Goal: Task Accomplishment & Management: Use online tool/utility

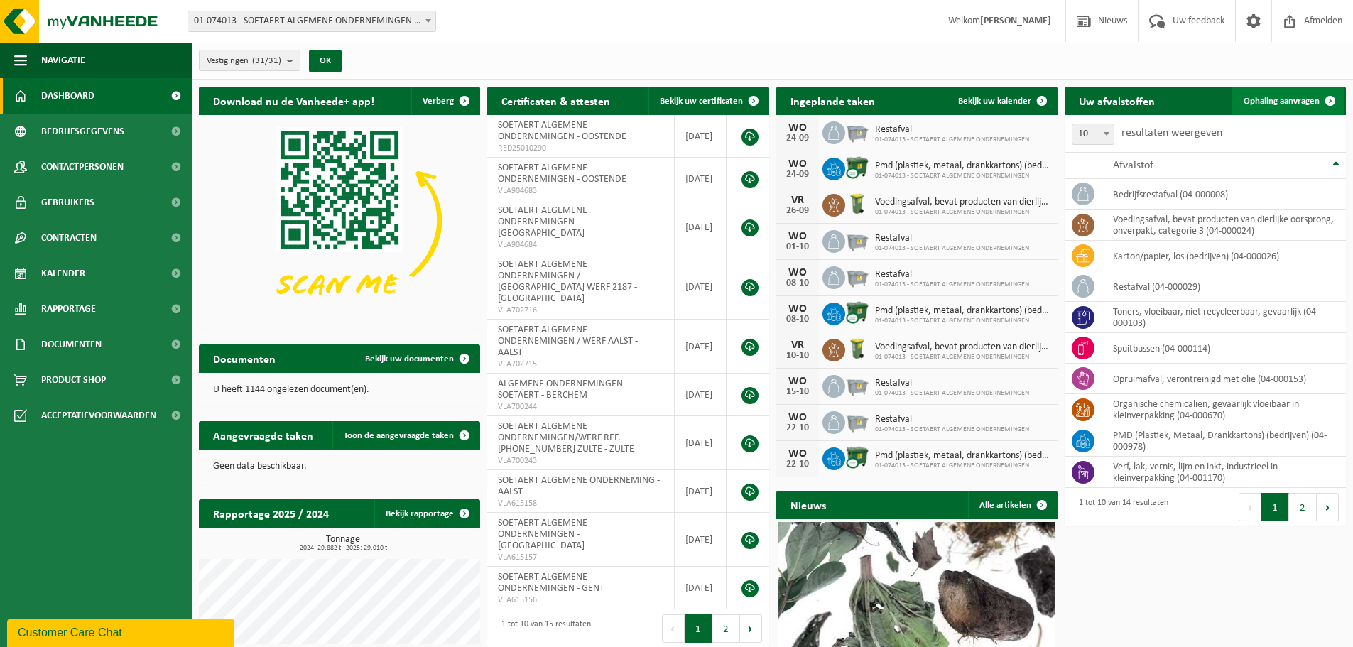
click at [1277, 101] on span "Ophaling aanvragen" at bounding box center [1281, 101] width 76 height 9
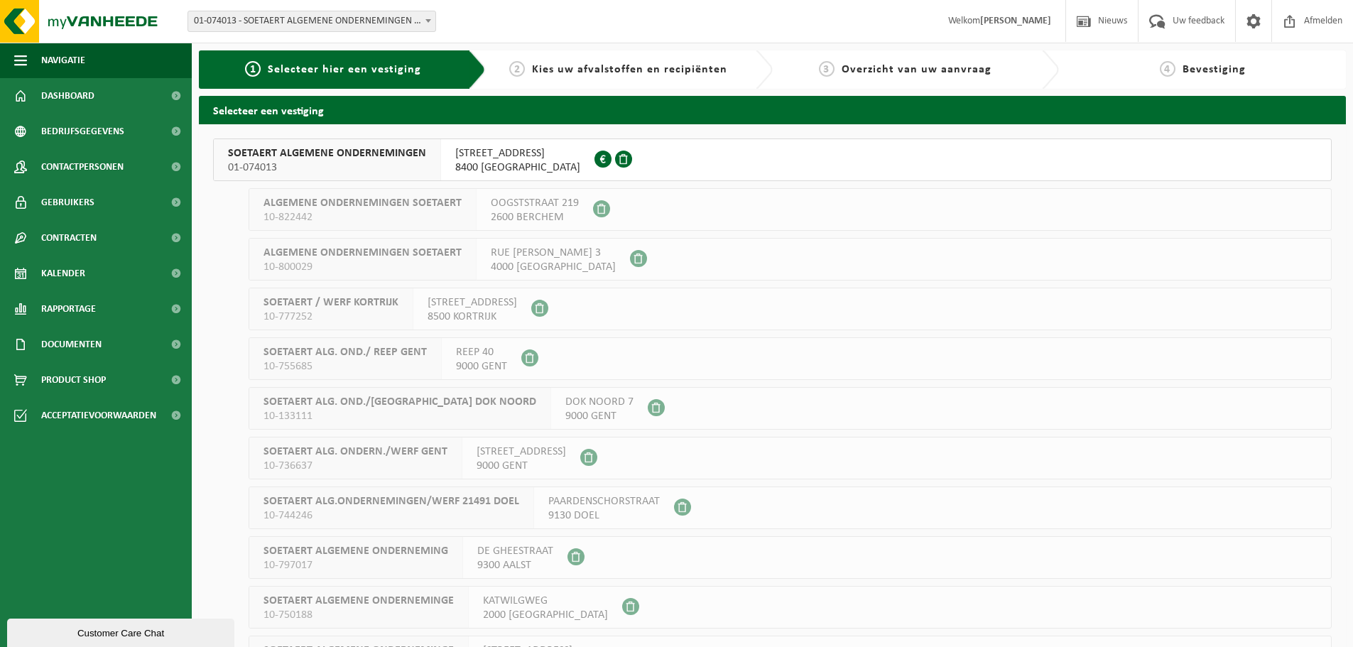
click at [387, 163] on span "01-074013" at bounding box center [327, 167] width 198 height 14
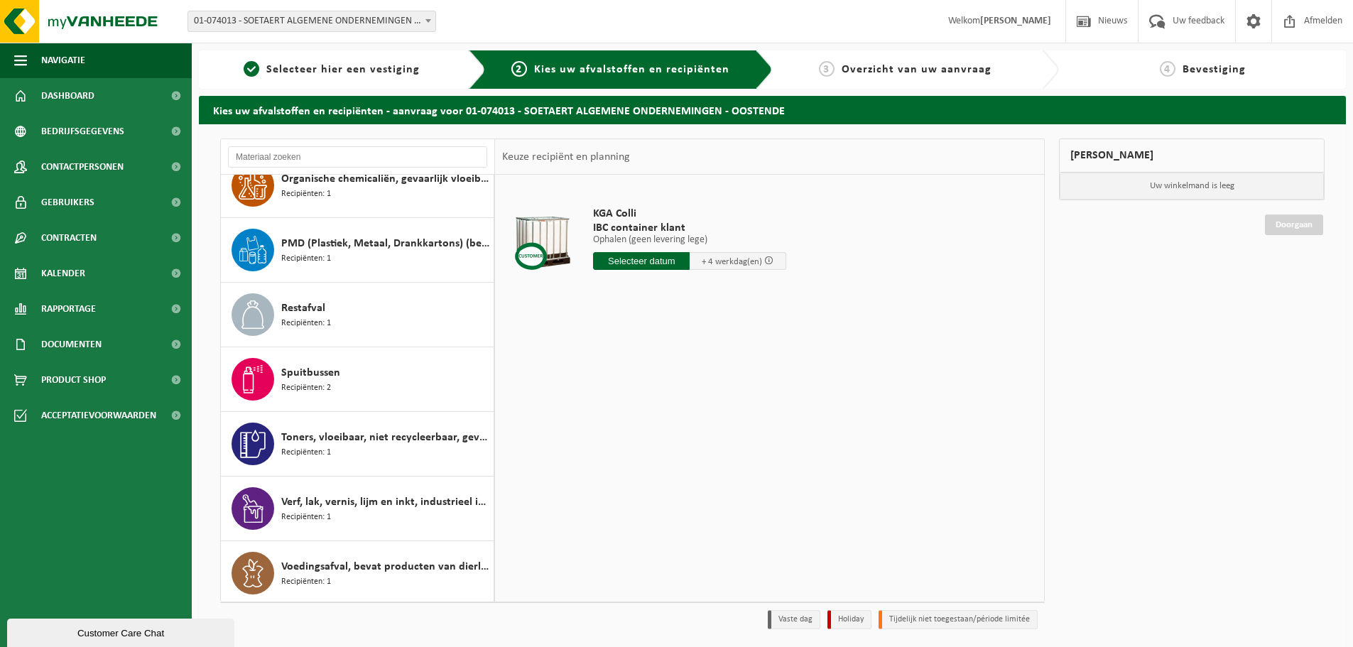
scroll to position [413, 0]
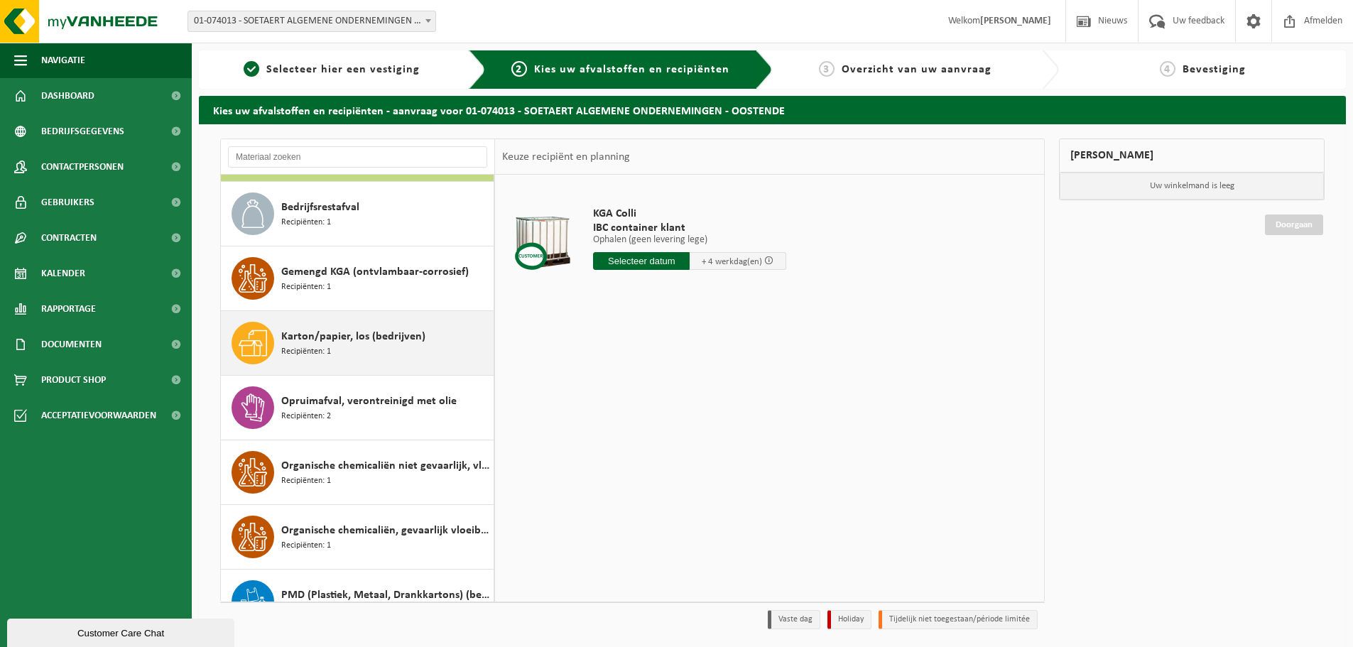
click at [379, 337] on span "Karton/papier, los (bedrijven)" at bounding box center [353, 336] width 144 height 17
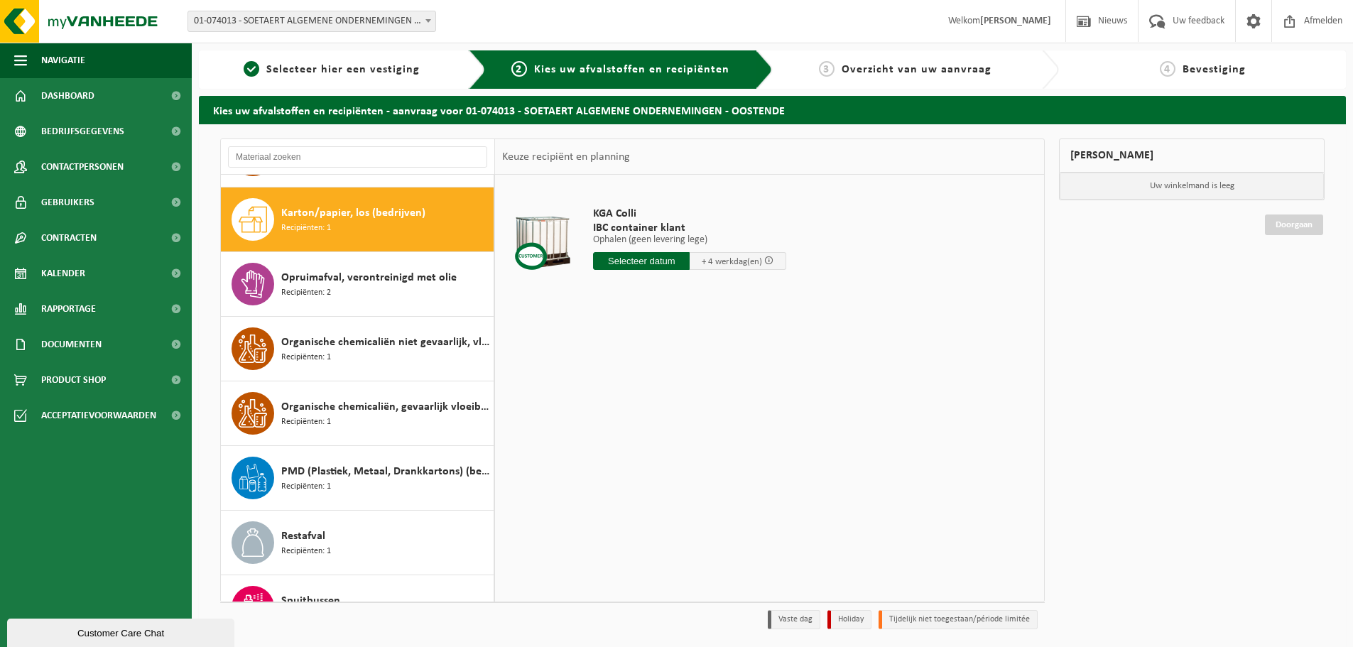
scroll to position [194, 0]
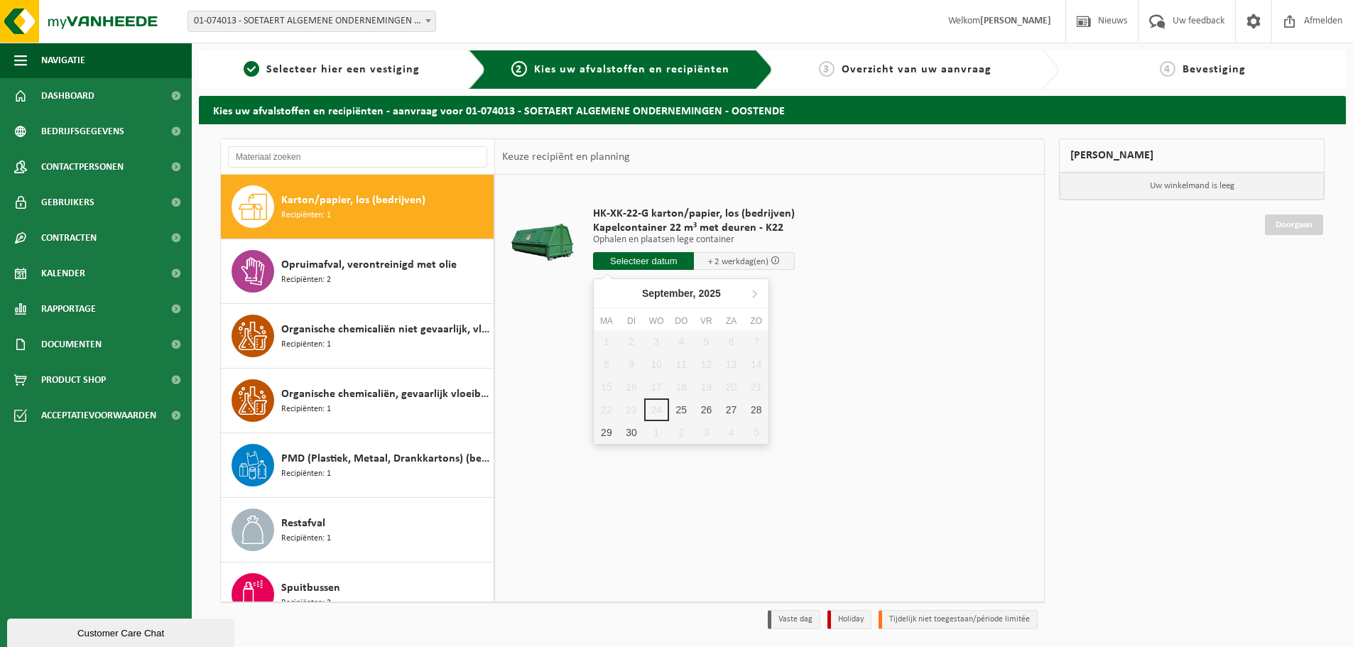
click at [649, 263] on input "text" at bounding box center [643, 261] width 101 height 18
click at [681, 409] on div "25" at bounding box center [681, 409] width 25 height 23
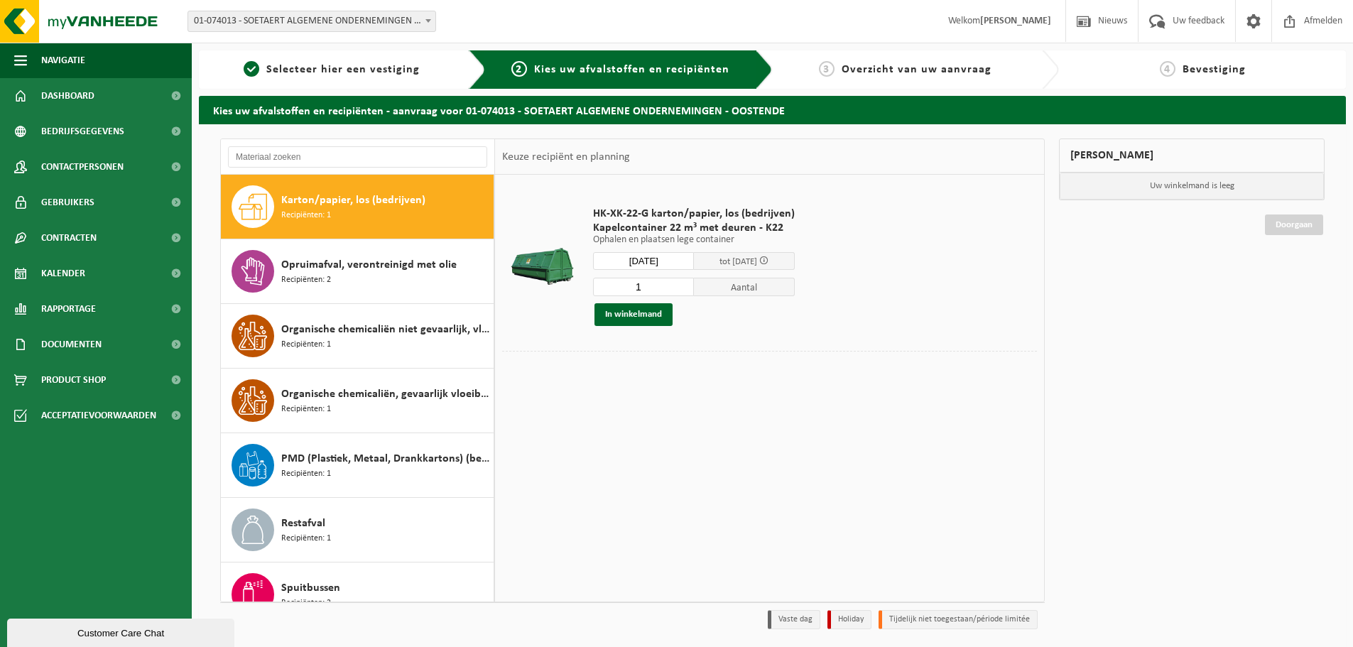
type input "Van 2025-09-25"
click at [650, 315] on button "In winkelmand" at bounding box center [633, 314] width 78 height 23
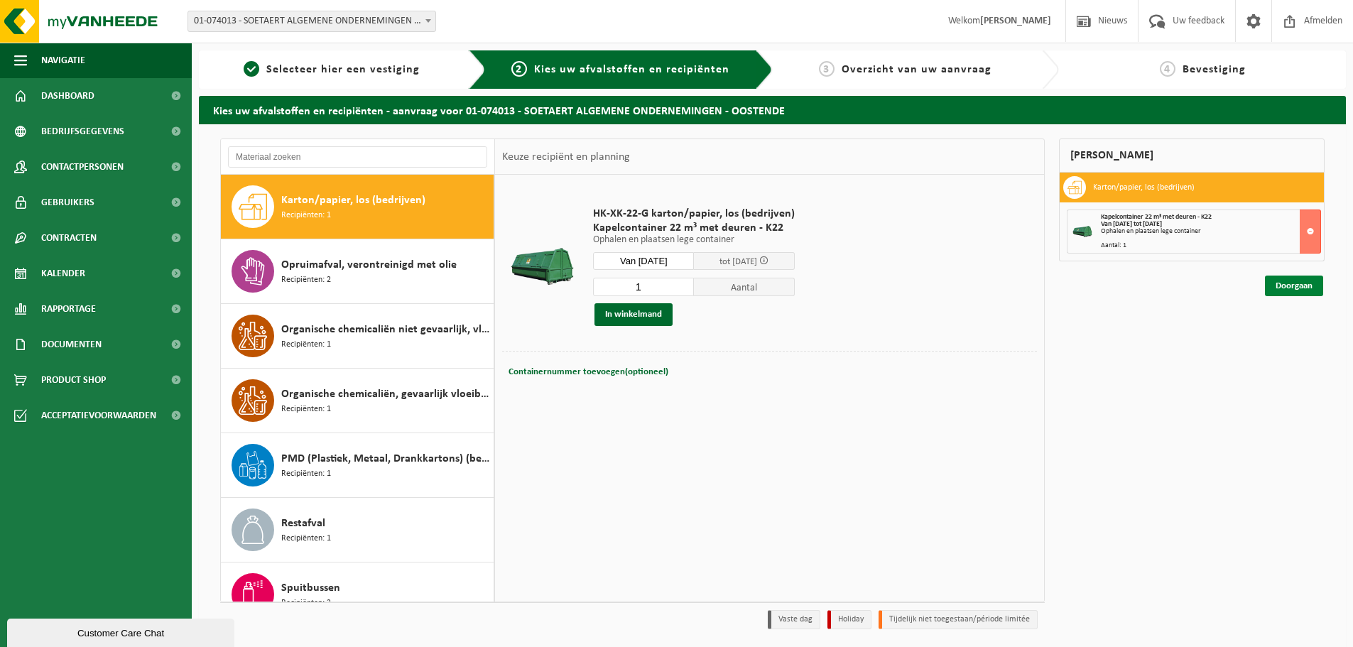
click at [1292, 286] on link "Doorgaan" at bounding box center [1294, 286] width 58 height 21
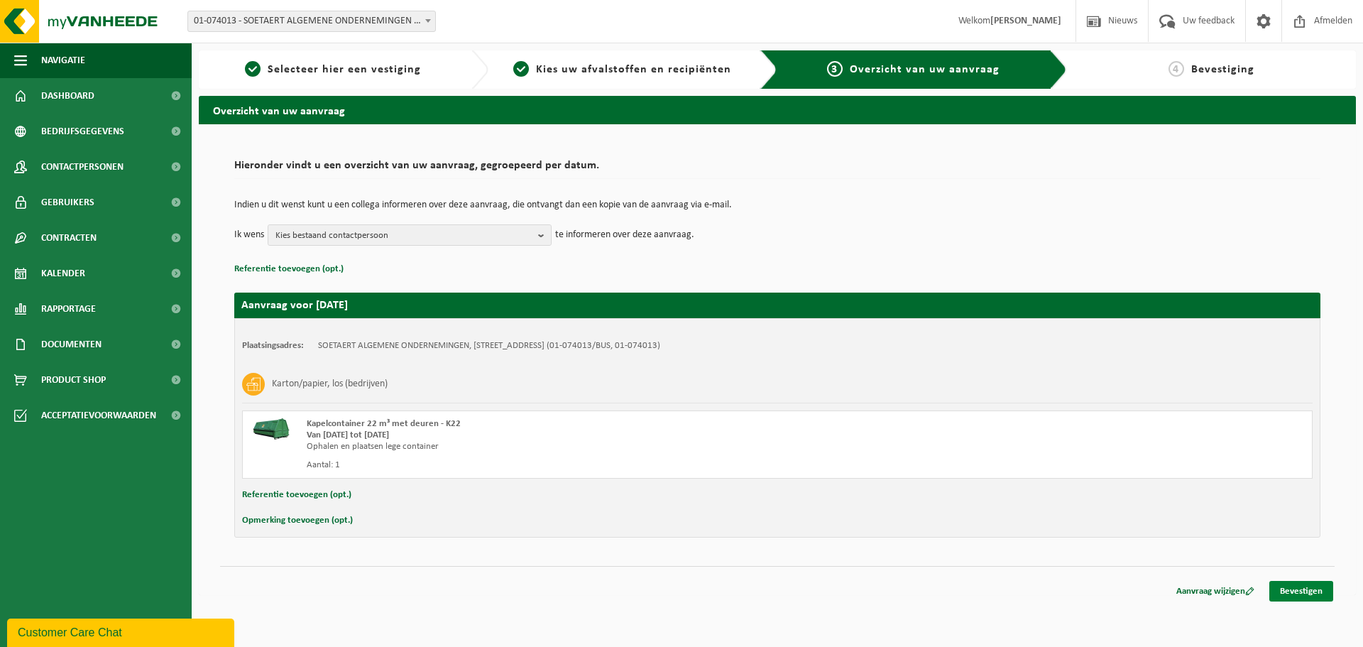
click at [1300, 593] on link "Bevestigen" at bounding box center [1302, 591] width 64 height 21
